Goal: Ask a question: Seek information or help from site administrators or community

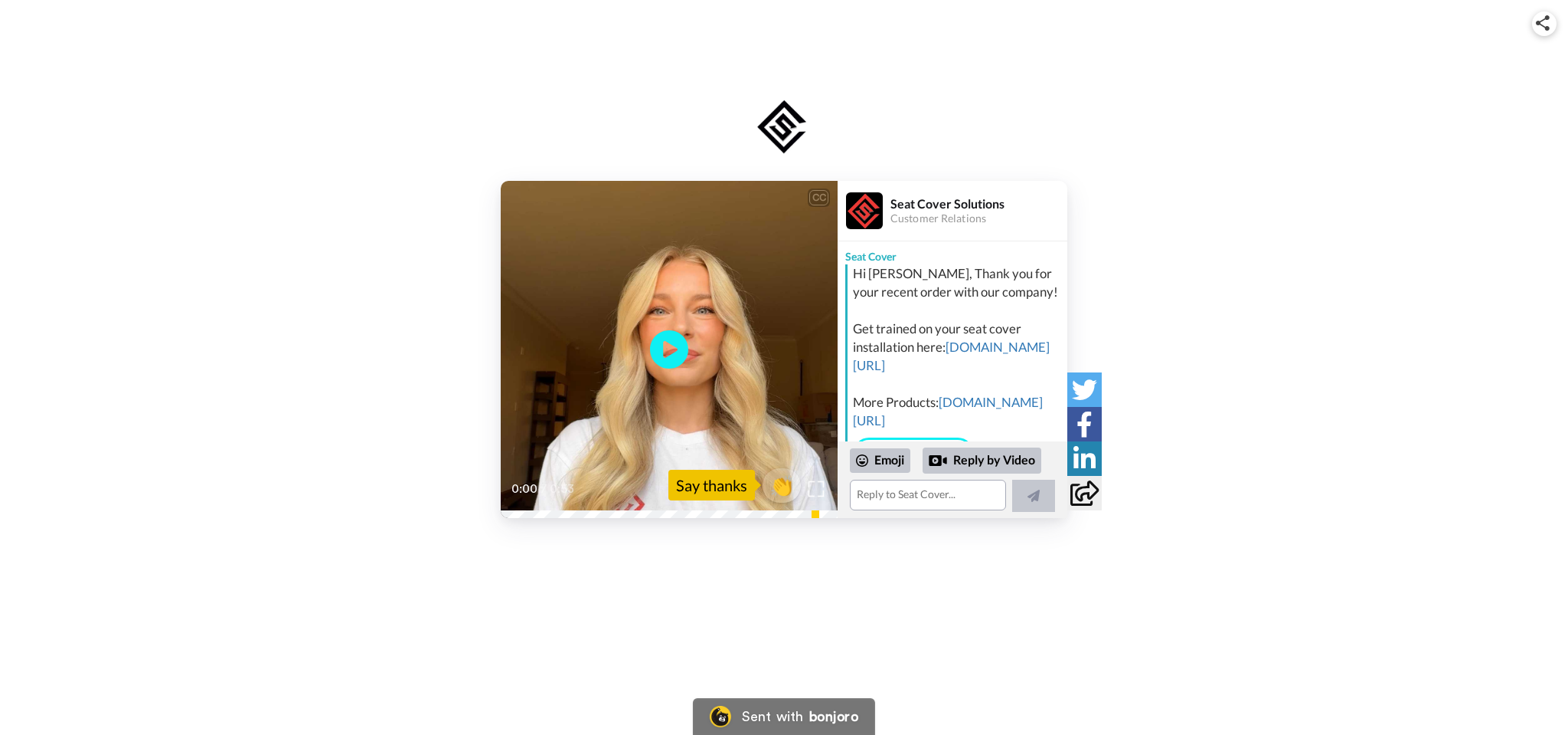
scroll to position [24, 0]
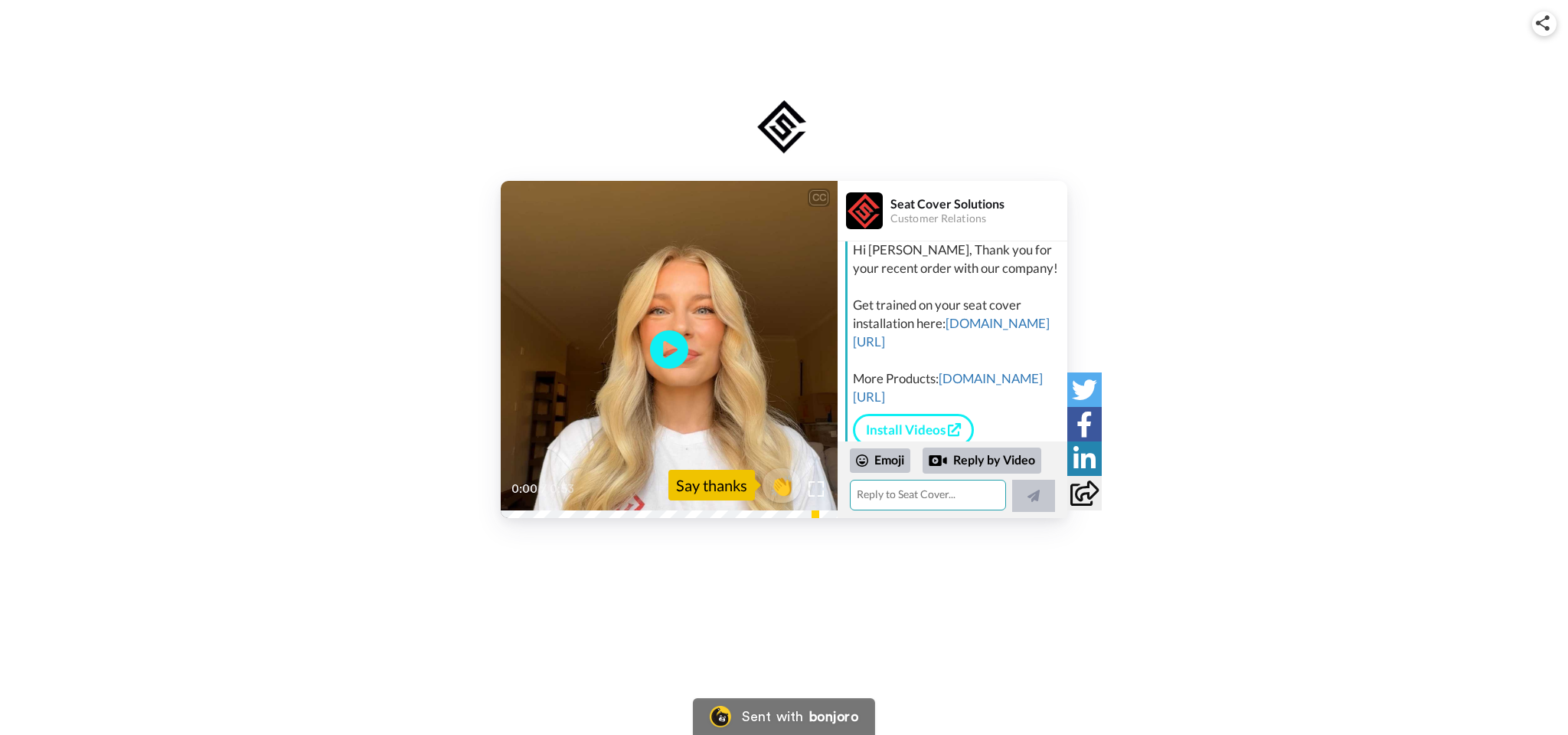
click at [944, 499] on textarea at bounding box center [927, 495] width 157 height 30
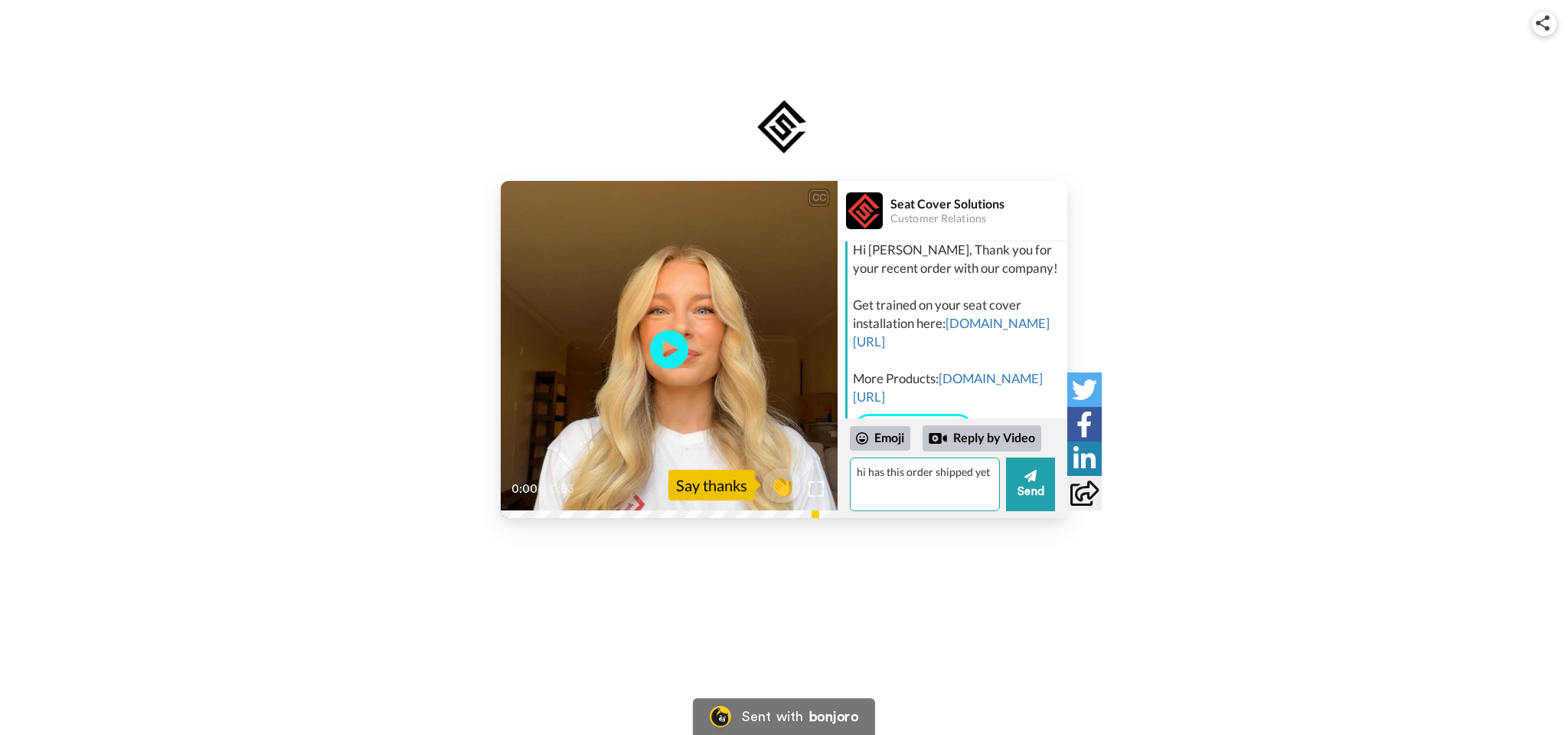
type textarea "hi has this order shipped yet"
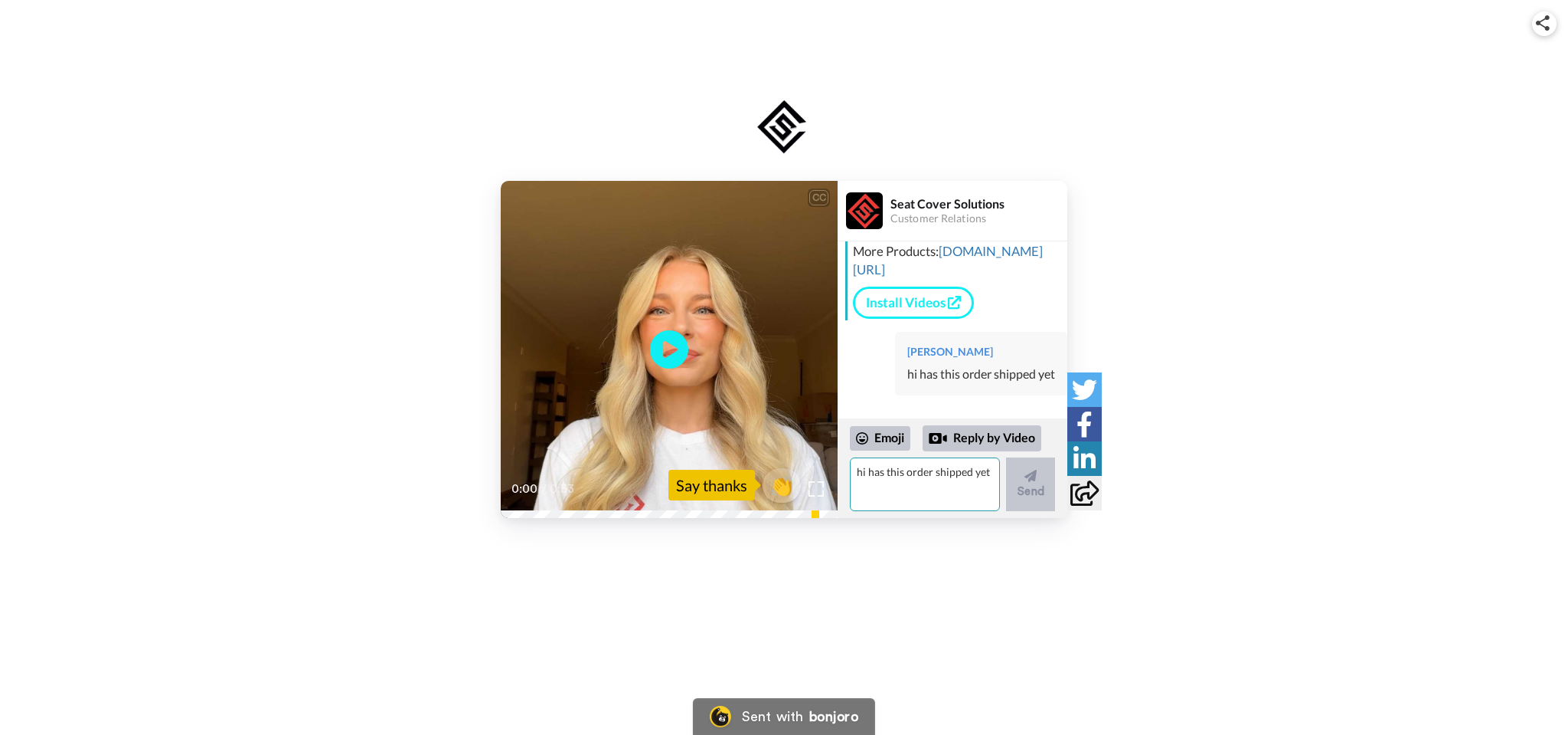
click at [930, 468] on textarea "hi has this order shipped yet" at bounding box center [924, 484] width 150 height 53
type textarea "order 2569126"
click at [1023, 494] on button "Send" at bounding box center [1031, 484] width 49 height 53
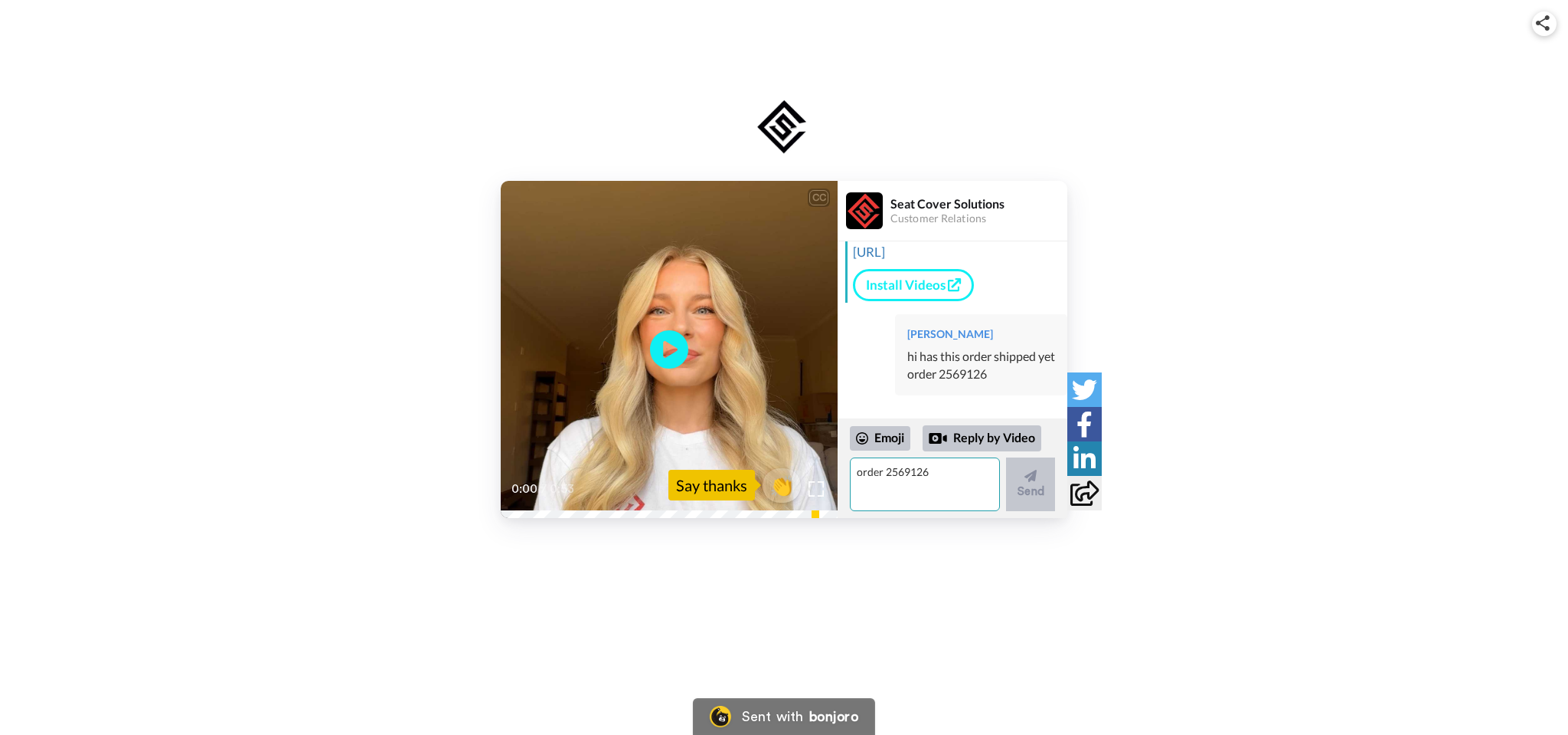
click at [948, 478] on textarea "order 2569126" at bounding box center [924, 484] width 150 height 53
type textarea "259126"
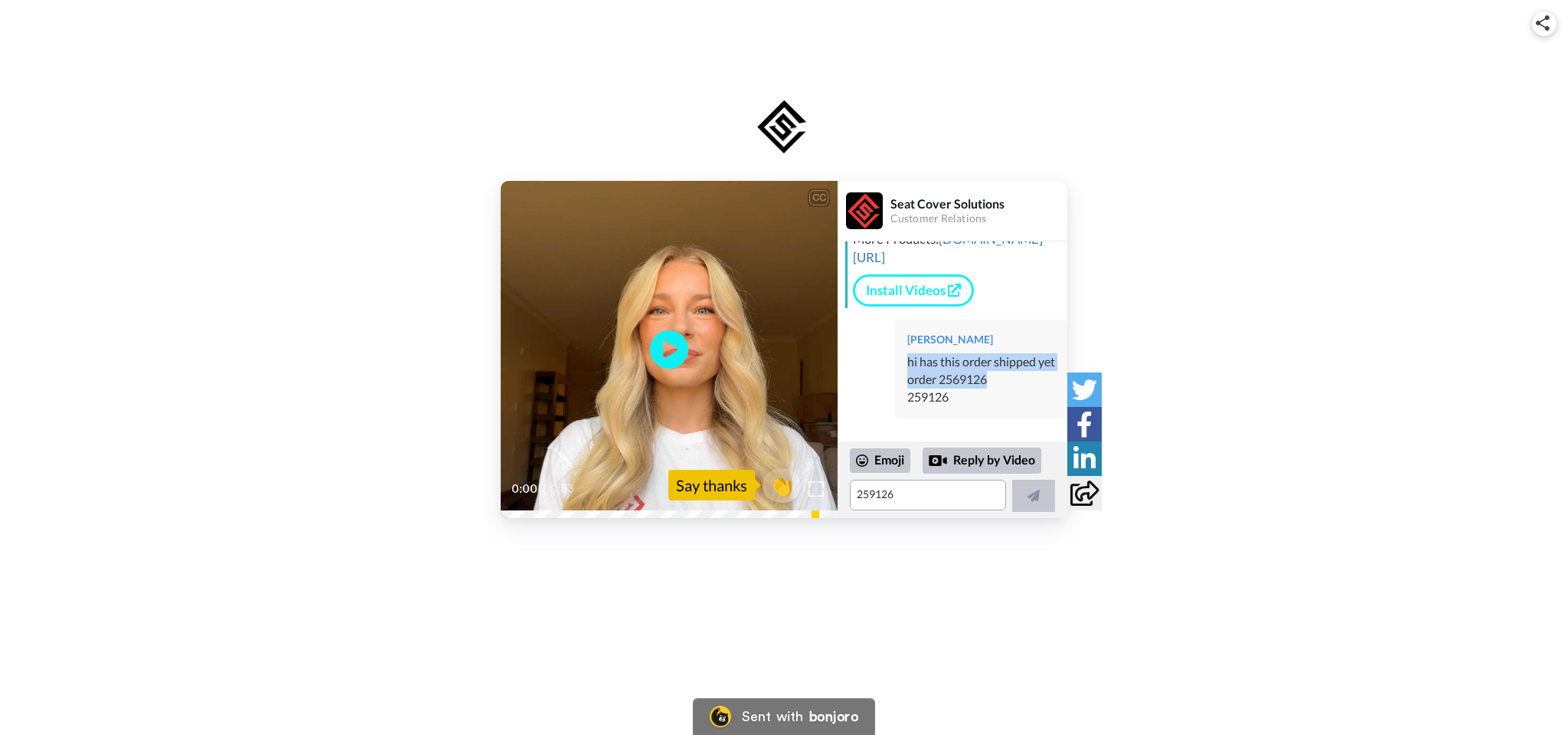
scroll to position [200, 0]
drag, startPoint x: 975, startPoint y: 352, endPoint x: 910, endPoint y: 362, distance: 65.8
click at [910, 362] on div "[PERSON_NAME] hi has this order shipped yet order 2569126 259126" at bounding box center [980, 368] width 172 height 99
click at [971, 375] on div "order 2569126" at bounding box center [981, 379] width 148 height 18
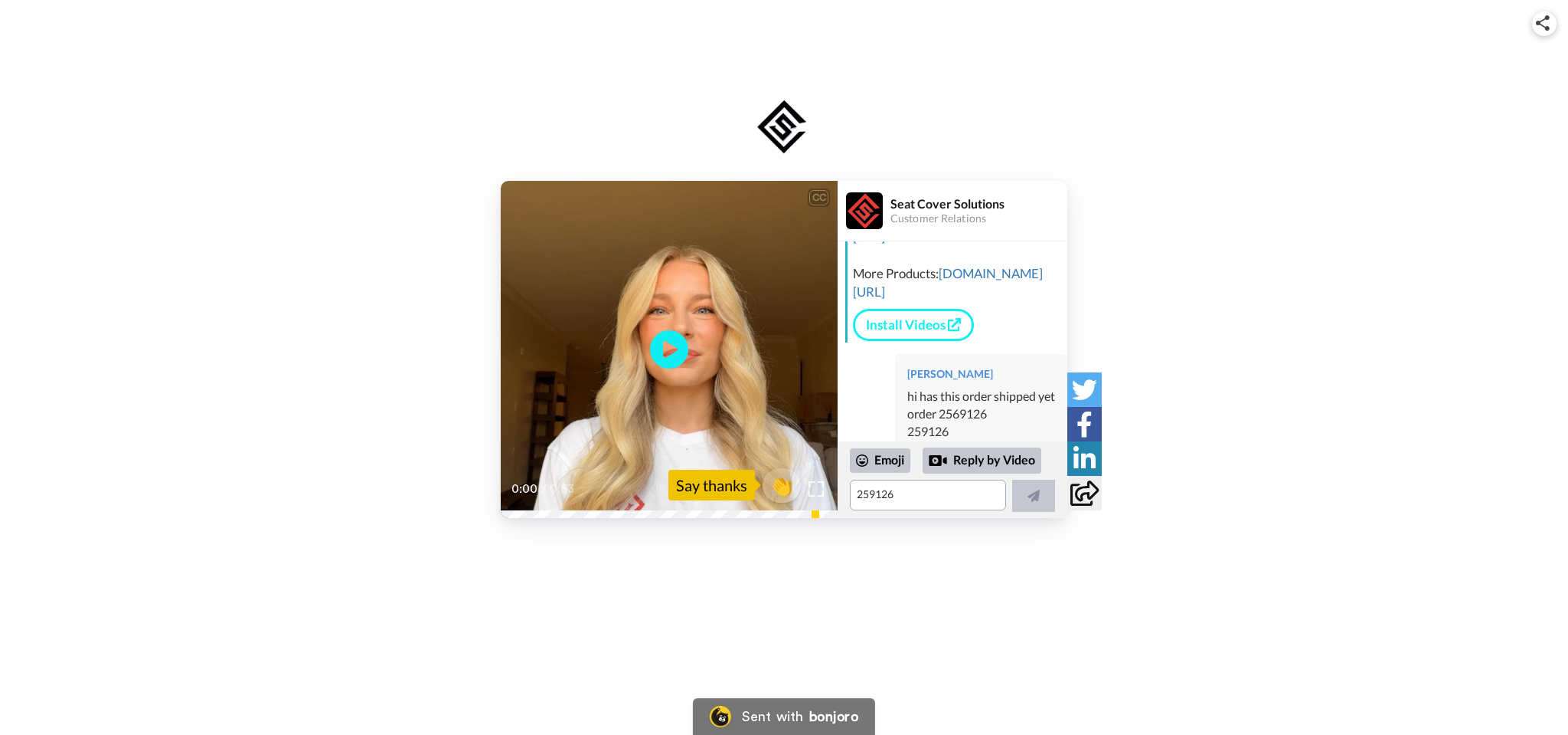
scroll to position [199, 0]
